Goal: Information Seeking & Learning: Check status

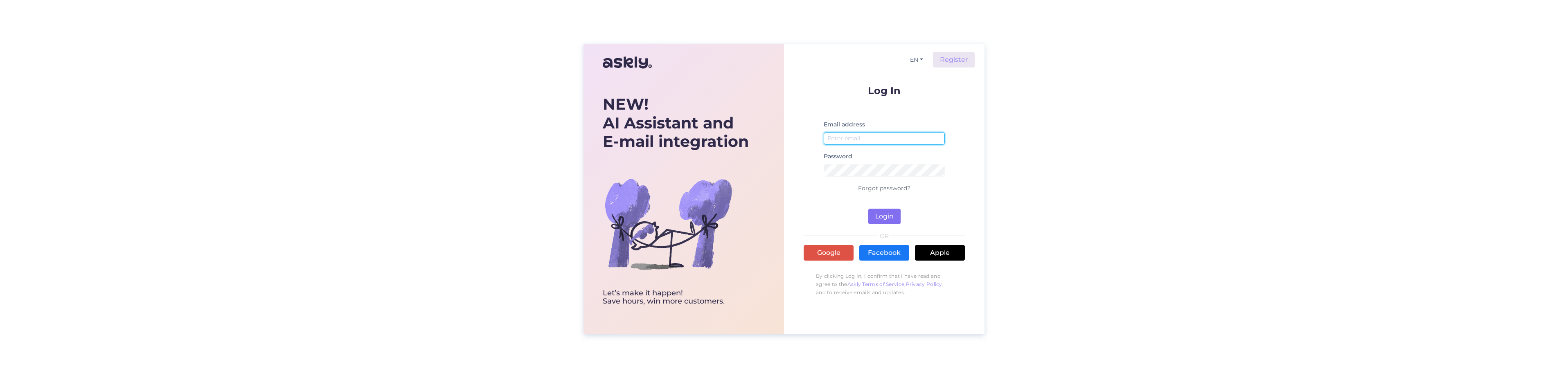
type input "[PERSON_NAME][EMAIL_ADDRESS][DOMAIN_NAME]"
click at [898, 217] on button "Login" at bounding box center [884, 217] width 32 height 16
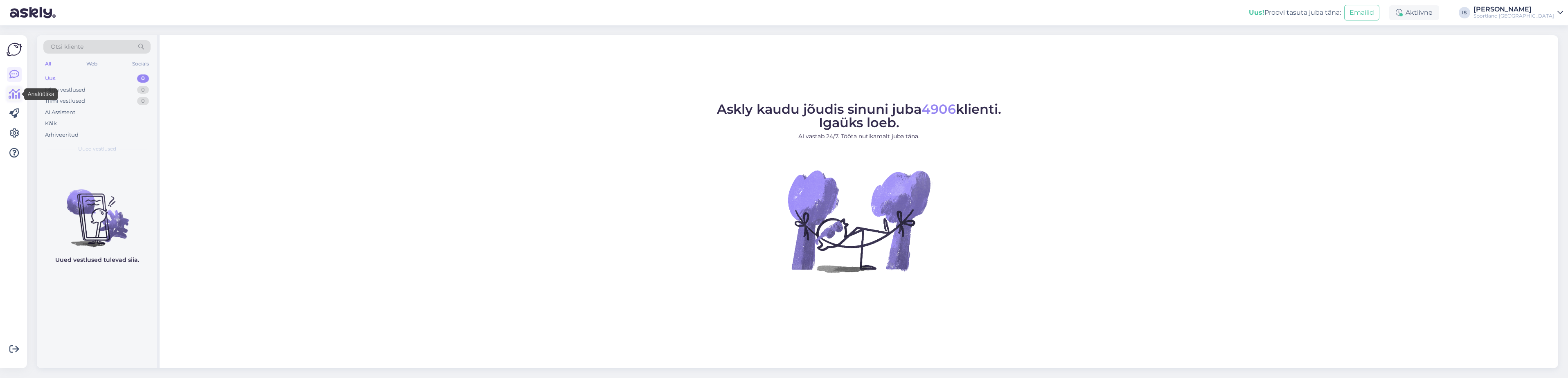
click at [10, 91] on icon at bounding box center [14, 94] width 12 height 10
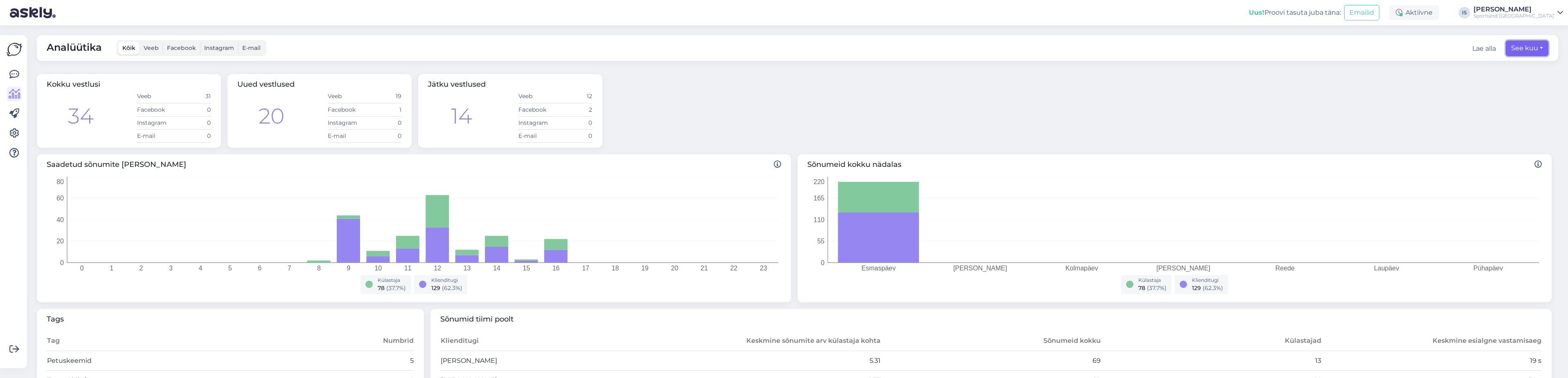
click at [1534, 49] on button "See kuu" at bounding box center [1527, 49] width 43 height 16
select select "8"
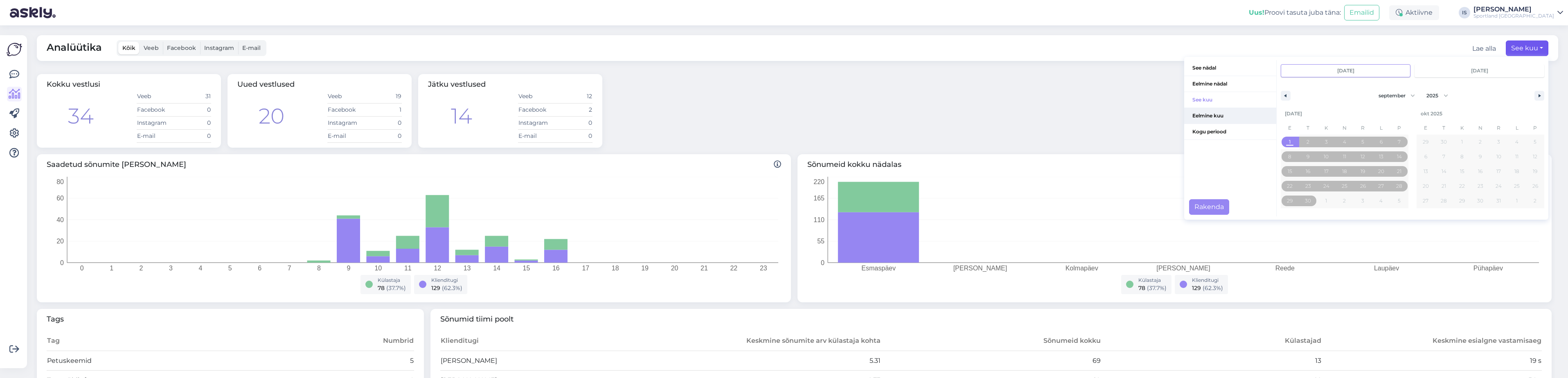
click at [1224, 115] on span "Eelmine kuu" at bounding box center [1230, 116] width 92 height 16
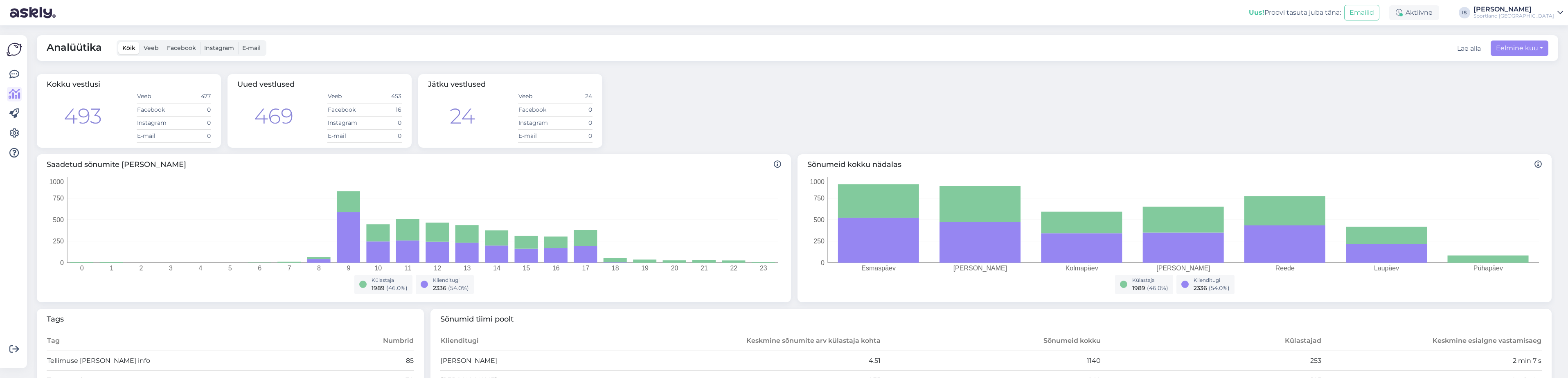
click at [1547, 13] on div "Sportland [GEOGRAPHIC_DATA]" at bounding box center [1514, 16] width 80 height 7
click at [1545, 49] on button "Ava" at bounding box center [1548, 49] width 18 height 13
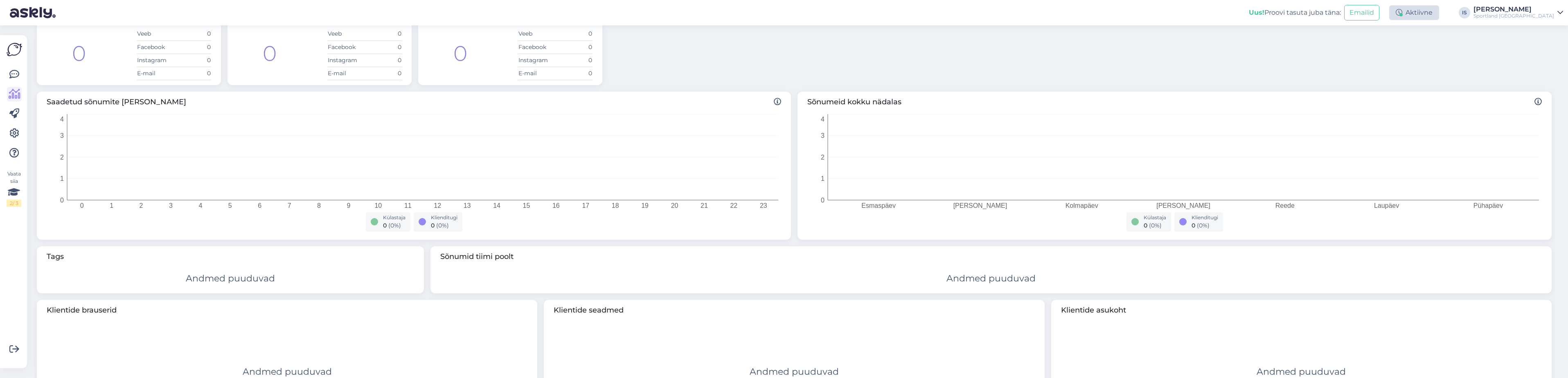
scroll to position [1, 0]
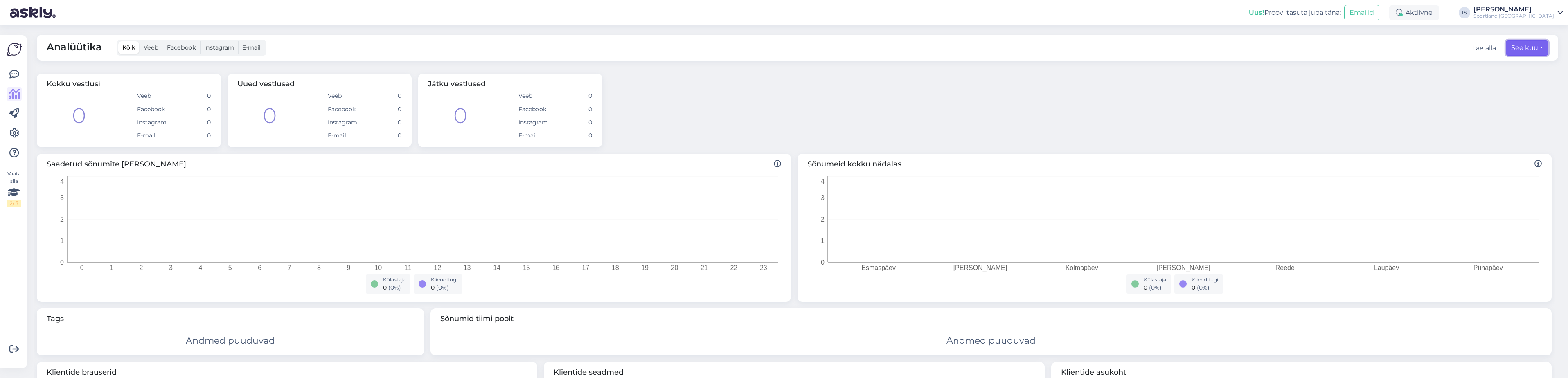
click at [1539, 45] on button "See kuu" at bounding box center [1527, 48] width 43 height 16
select select "8"
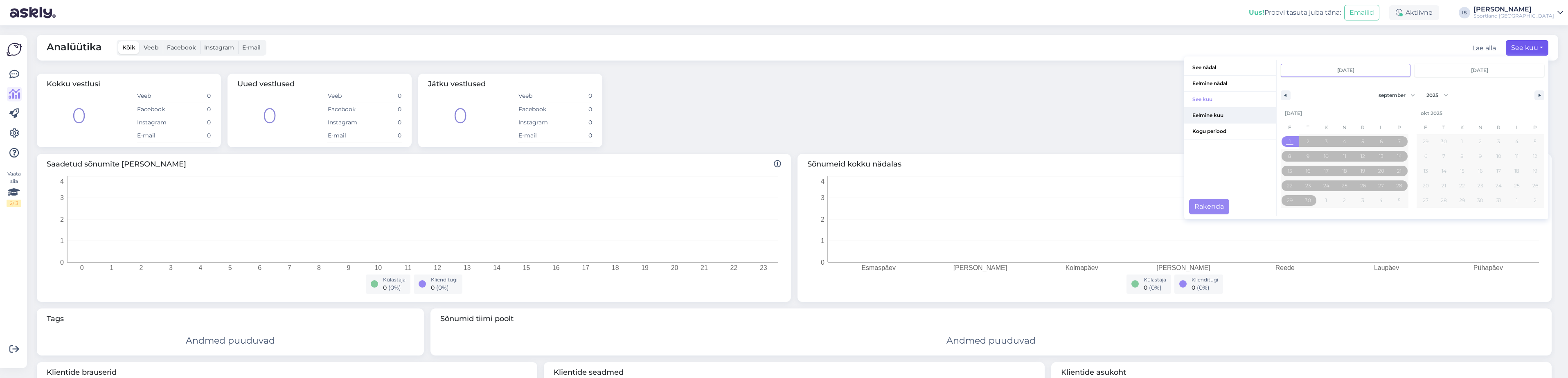
click at [1214, 116] on span "Eelmine kuu" at bounding box center [1230, 116] width 92 height 16
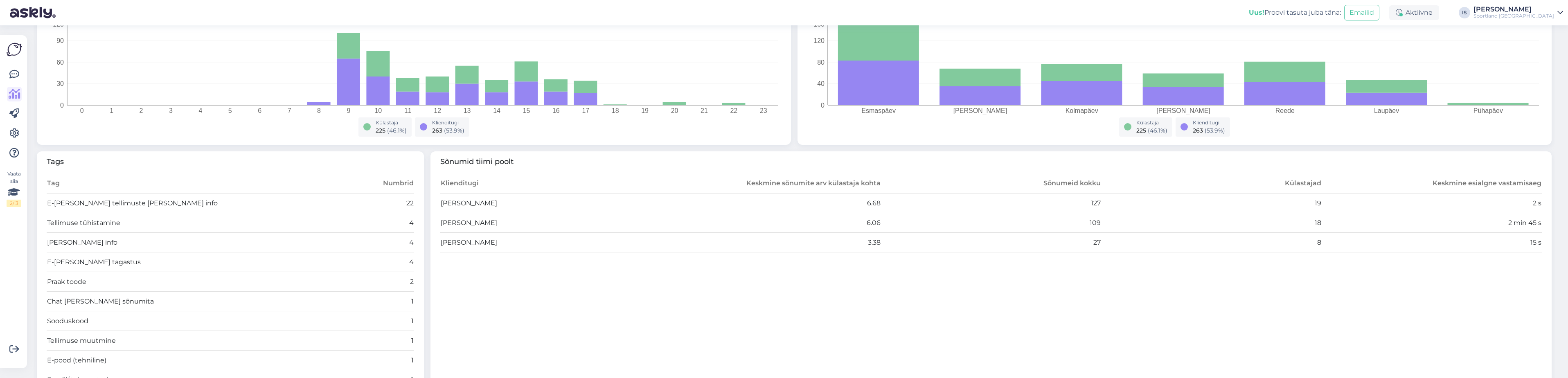
scroll to position [164, 0]
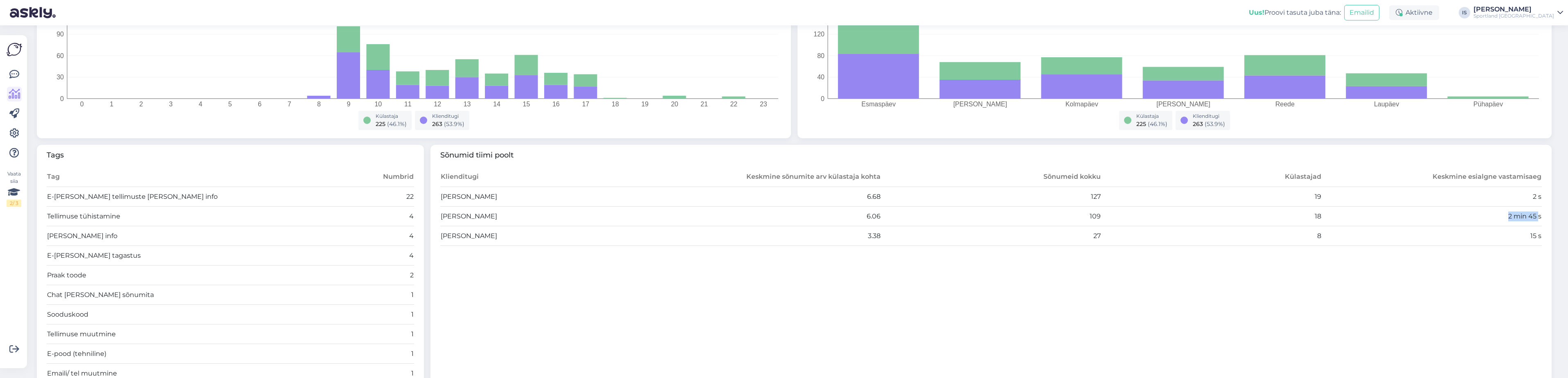
drag, startPoint x: 1502, startPoint y: 215, endPoint x: 1532, endPoint y: 215, distance: 30.0
click at [1532, 215] on td "2 min 45 s" at bounding box center [1432, 216] width 220 height 19
drag, startPoint x: 1532, startPoint y: 215, endPoint x: 1531, endPoint y: 238, distance: 23.0
click at [1531, 238] on td "15 s" at bounding box center [1432, 236] width 220 height 19
drag, startPoint x: 1531, startPoint y: 238, endPoint x: 1511, endPoint y: 217, distance: 29.0
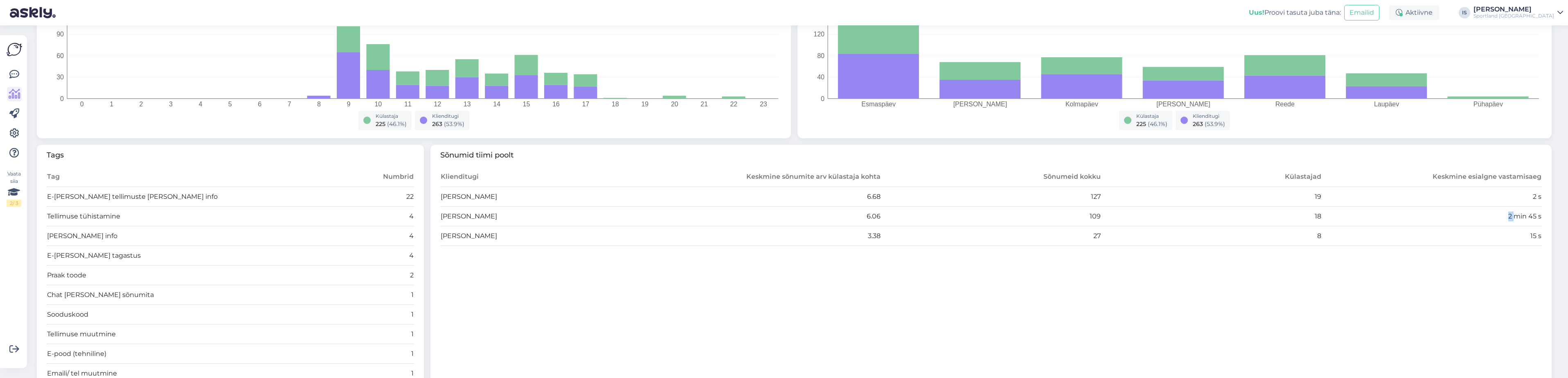
click at [1511, 217] on td "2 min 45 s" at bounding box center [1432, 216] width 220 height 19
click at [1556, 15] on link "[PERSON_NAME] Sportland [GEOGRAPHIC_DATA]" at bounding box center [1518, 13] width 89 height 13
click at [1544, 30] on button "Ava" at bounding box center [1548, 32] width 18 height 13
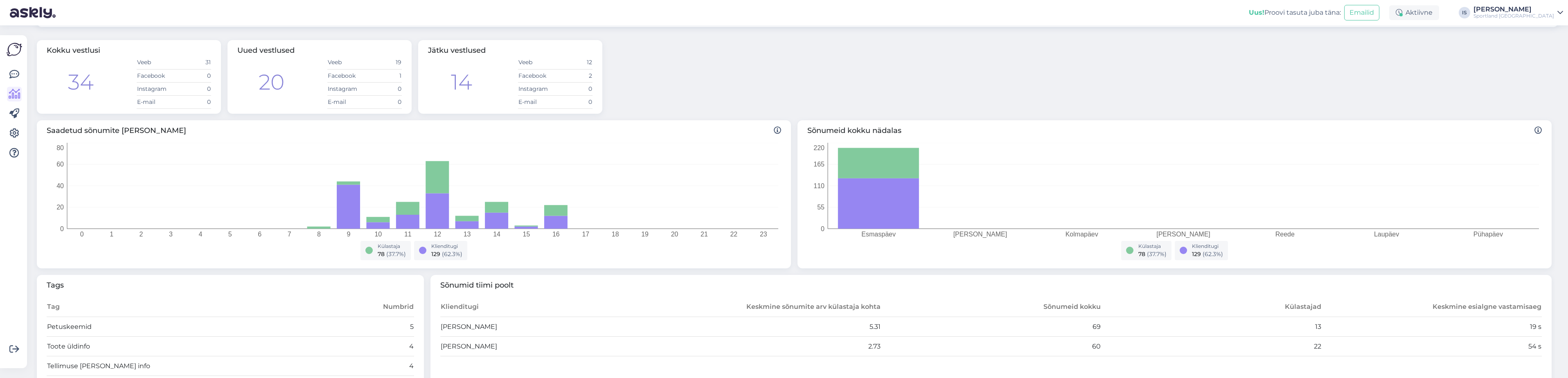
scroll to position [0, 0]
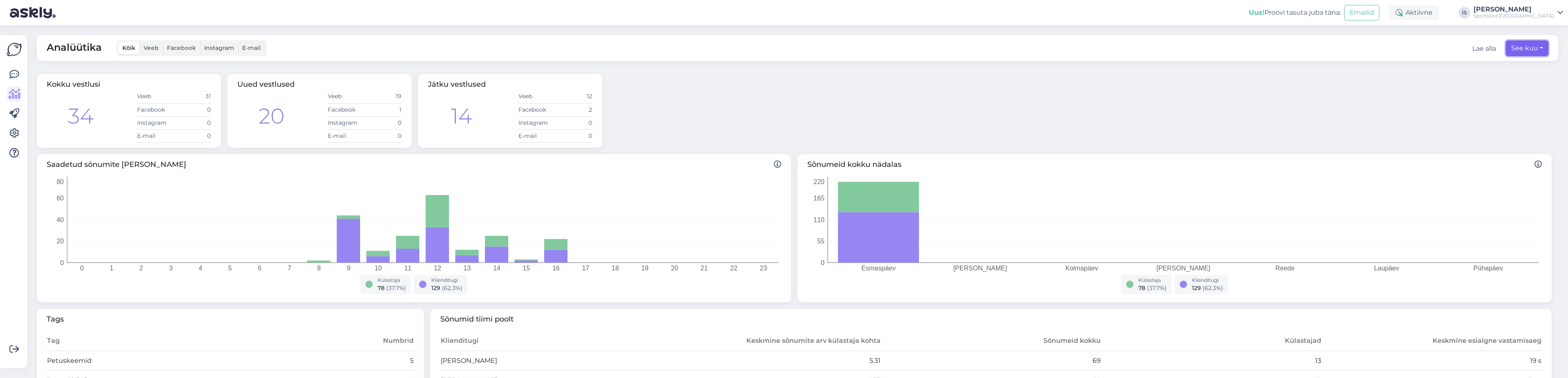
click at [1536, 49] on button "See kuu" at bounding box center [1527, 49] width 43 height 16
select select "8"
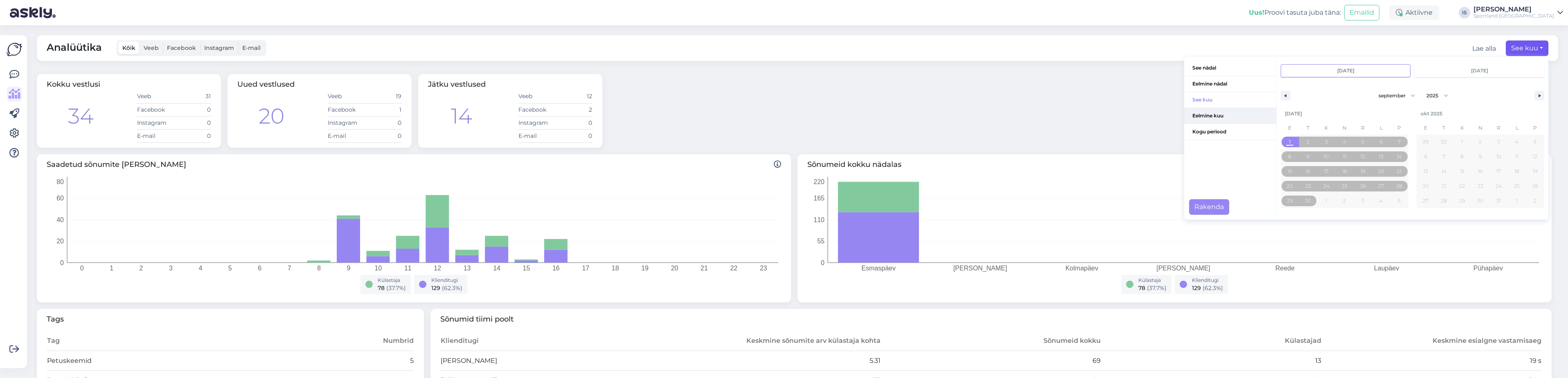
click at [1205, 114] on span "Eelmine kuu" at bounding box center [1230, 116] width 92 height 16
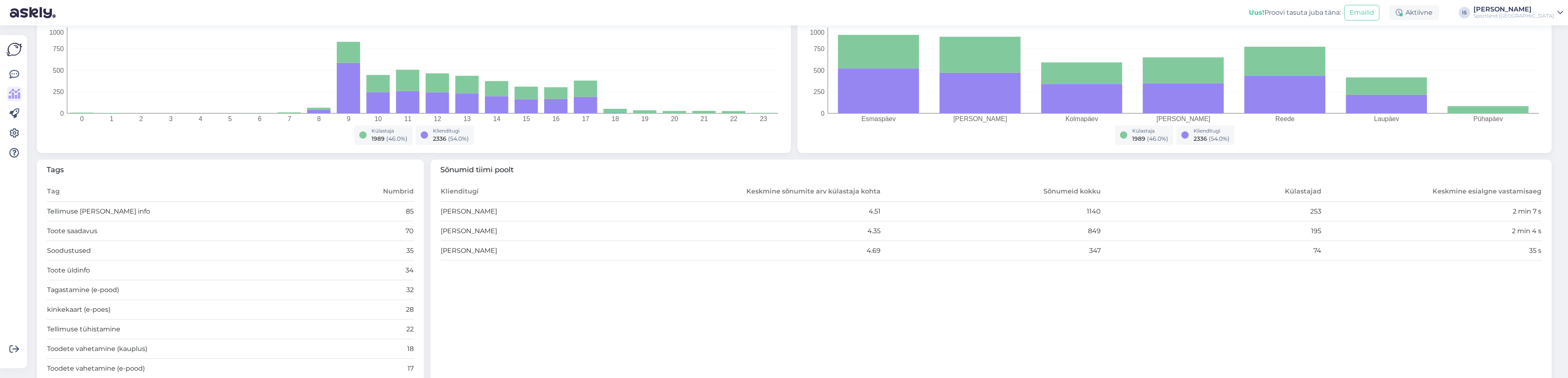
scroll to position [164, 0]
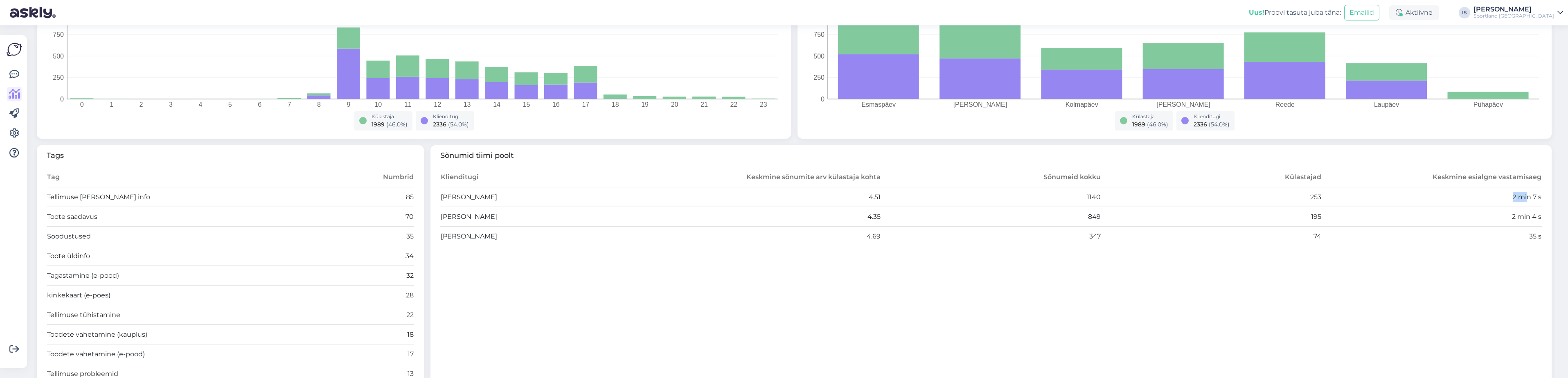
drag, startPoint x: 1506, startPoint y: 200, endPoint x: 1522, endPoint y: 201, distance: 16.0
click at [1522, 201] on td "2 min 7 s" at bounding box center [1432, 197] width 220 height 19
drag, startPoint x: 1522, startPoint y: 201, endPoint x: 1527, endPoint y: 218, distance: 17.7
click at [1527, 218] on td "2 min 4 s" at bounding box center [1432, 217] width 220 height 19
drag, startPoint x: 1527, startPoint y: 218, endPoint x: 1531, endPoint y: 237, distance: 19.4
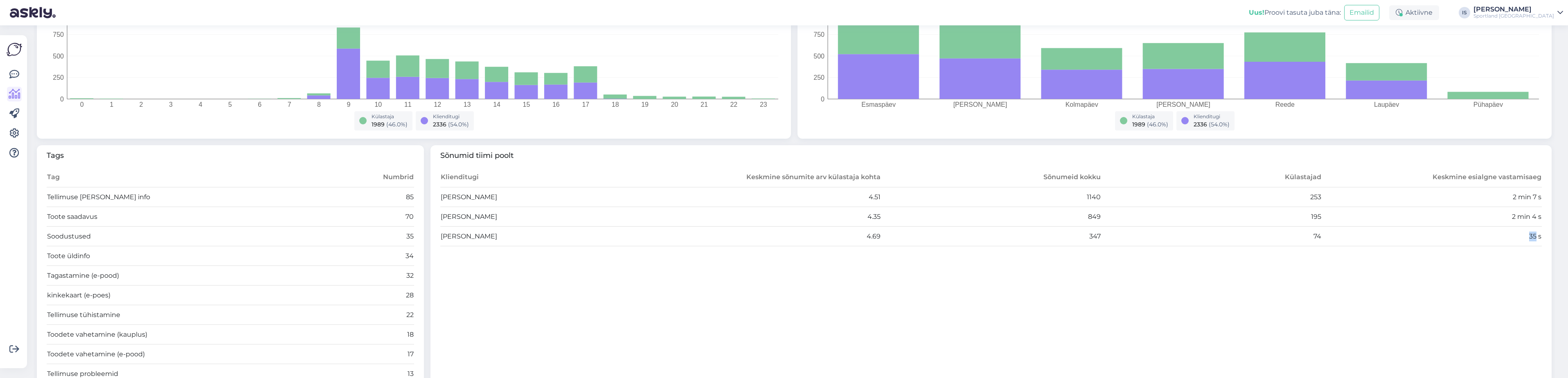
click at [1531, 237] on td "35 s" at bounding box center [1432, 236] width 220 height 19
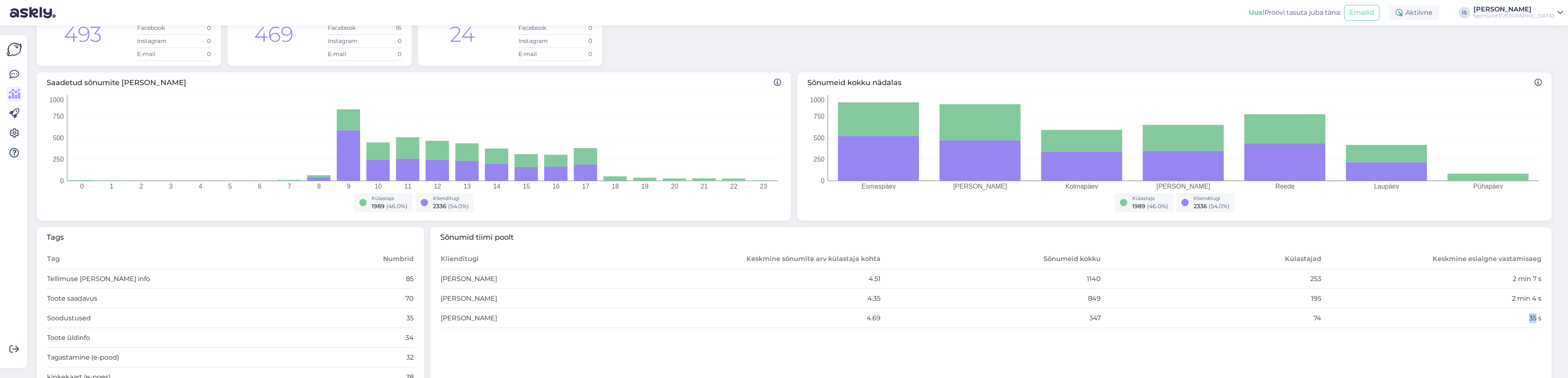
scroll to position [123, 0]
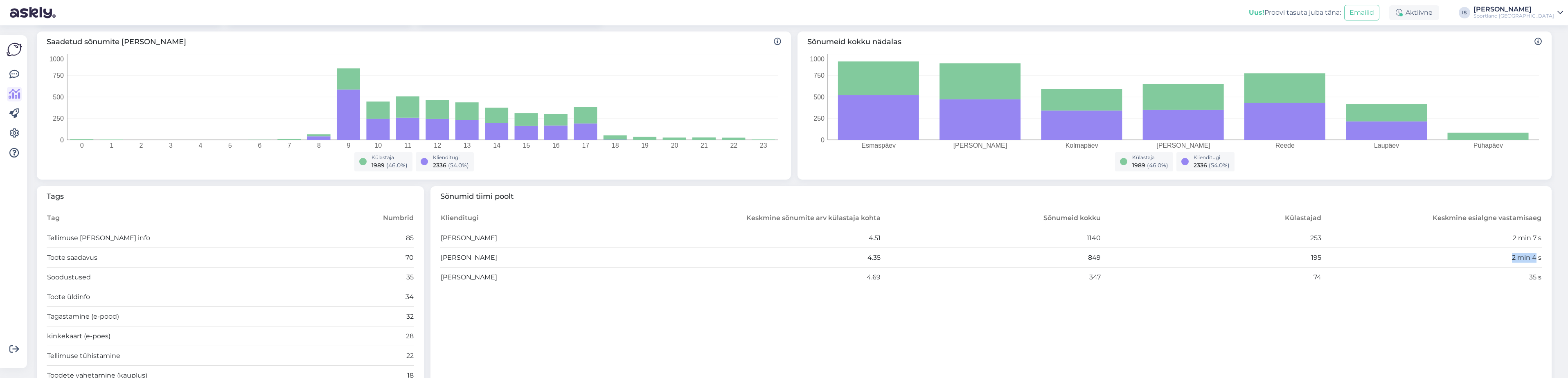
drag, startPoint x: 1501, startPoint y: 256, endPoint x: 1530, endPoint y: 257, distance: 29.0
click at [1530, 257] on td "2 min 4 s" at bounding box center [1432, 257] width 220 height 19
click at [1527, 258] on td "2 min 4 s" at bounding box center [1432, 257] width 220 height 19
drag, startPoint x: 1505, startPoint y: 259, endPoint x: 1534, endPoint y: 259, distance: 29.0
click at [1534, 259] on td "2 min 4 s" at bounding box center [1432, 257] width 220 height 19
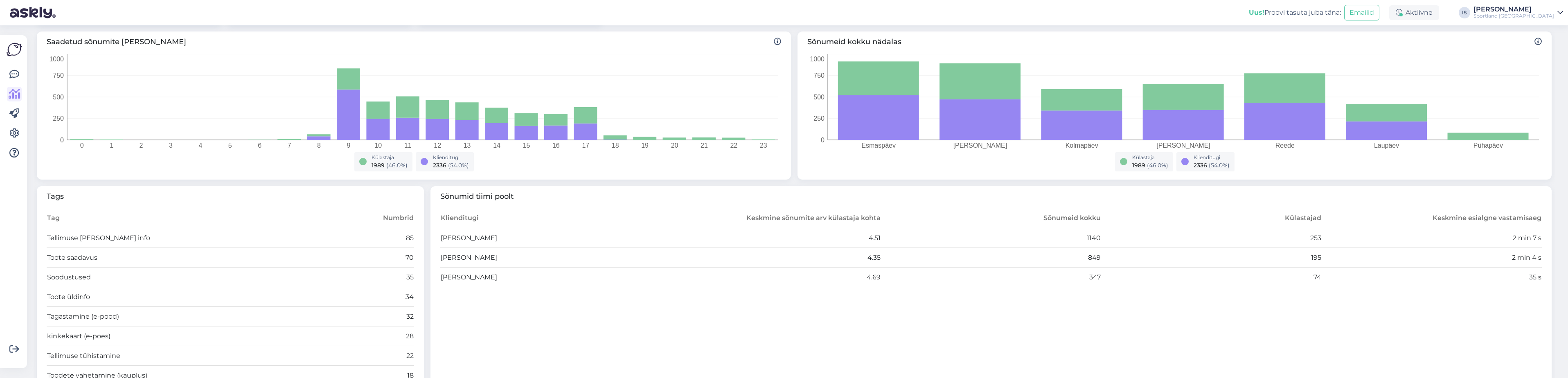
click at [1314, 229] on td "253" at bounding box center [1211, 238] width 220 height 19
drag, startPoint x: 1502, startPoint y: 240, endPoint x: 1528, endPoint y: 275, distance: 43.6
click at [1528, 275] on tbody "[PERSON_NAME] 4.51 1140 253 2 min 7 s [PERSON_NAME] 4.35 849 195 2 min 4 s [PER…" at bounding box center [991, 257] width 1102 height 59
